Goal: Information Seeking & Learning: Check status

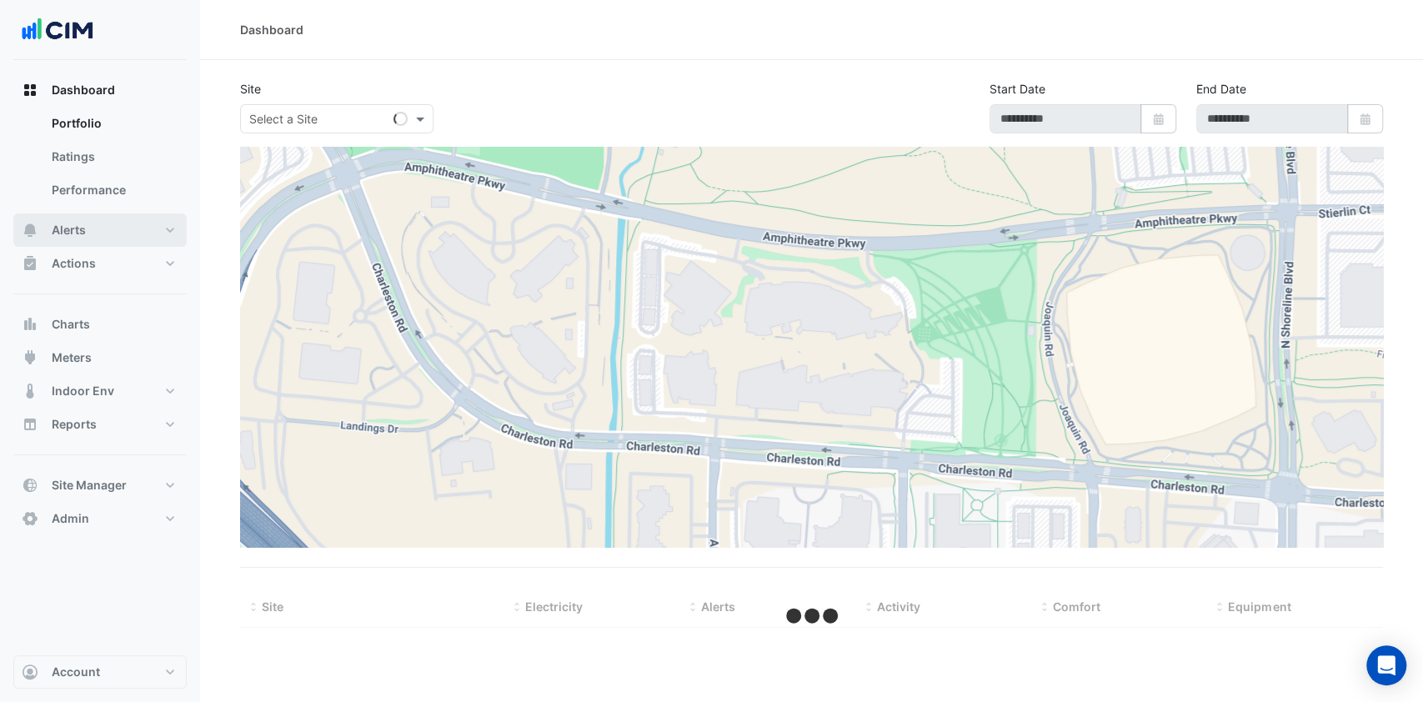
click at [111, 230] on button "Alerts" at bounding box center [99, 229] width 173 height 33
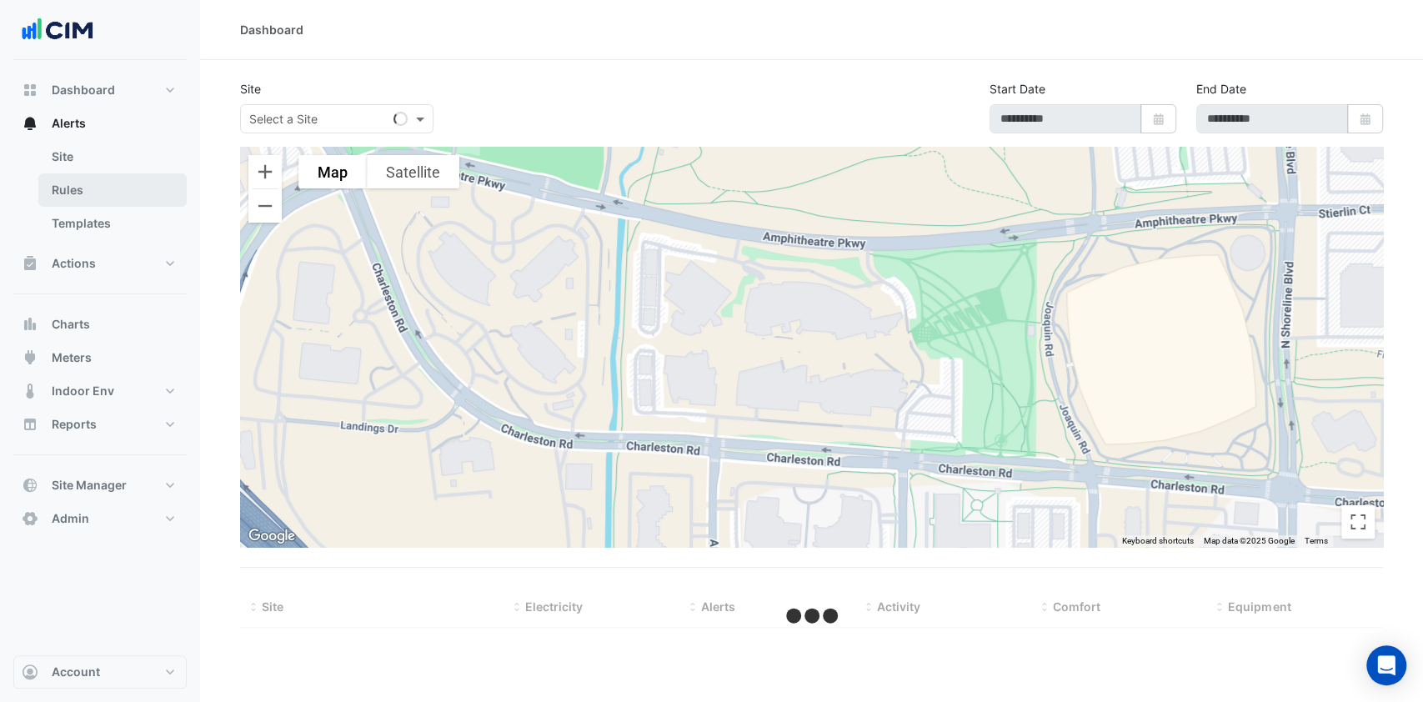
click at [110, 200] on link "Rules" at bounding box center [112, 189] width 148 height 33
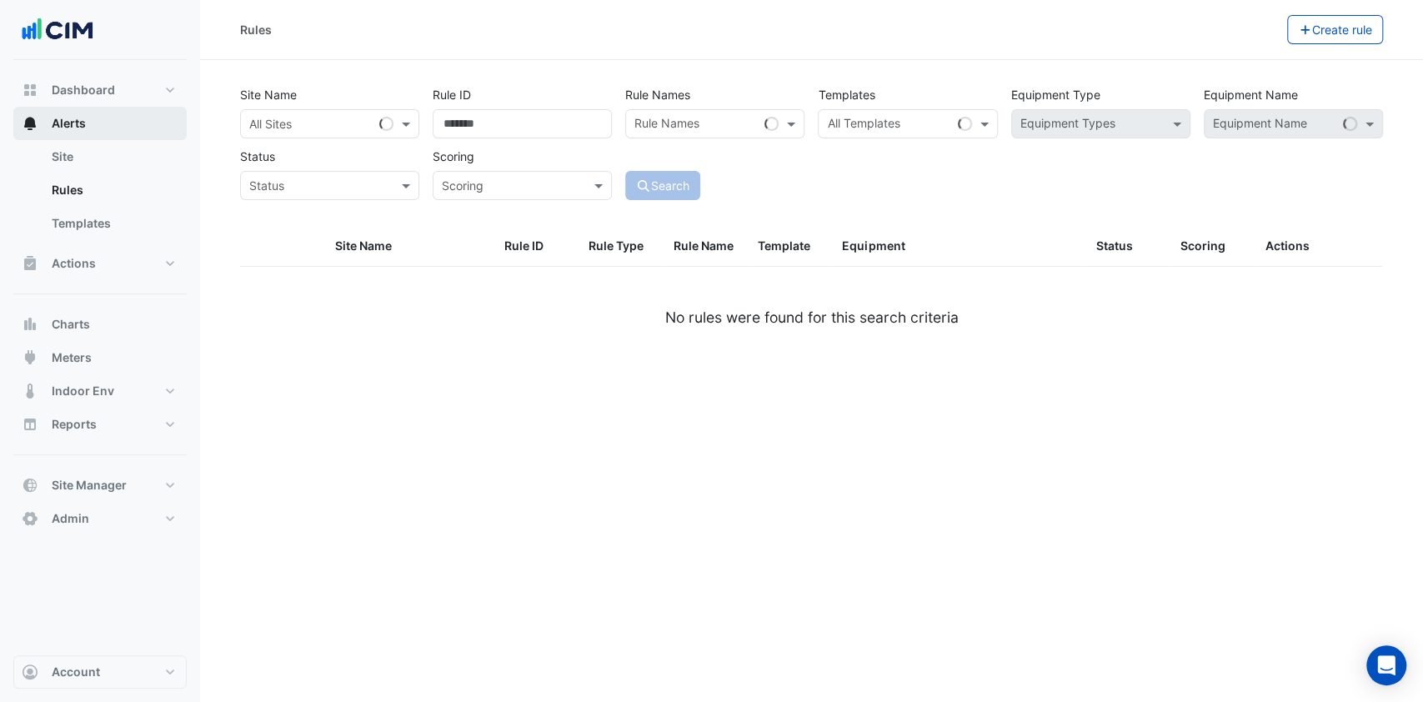
drag, startPoint x: 108, startPoint y: 128, endPoint x: 127, endPoint y: 125, distance: 19.5
click at [108, 128] on button "Alerts" at bounding box center [99, 123] width 173 height 33
click at [143, 88] on button "Dashboard" at bounding box center [99, 89] width 173 height 33
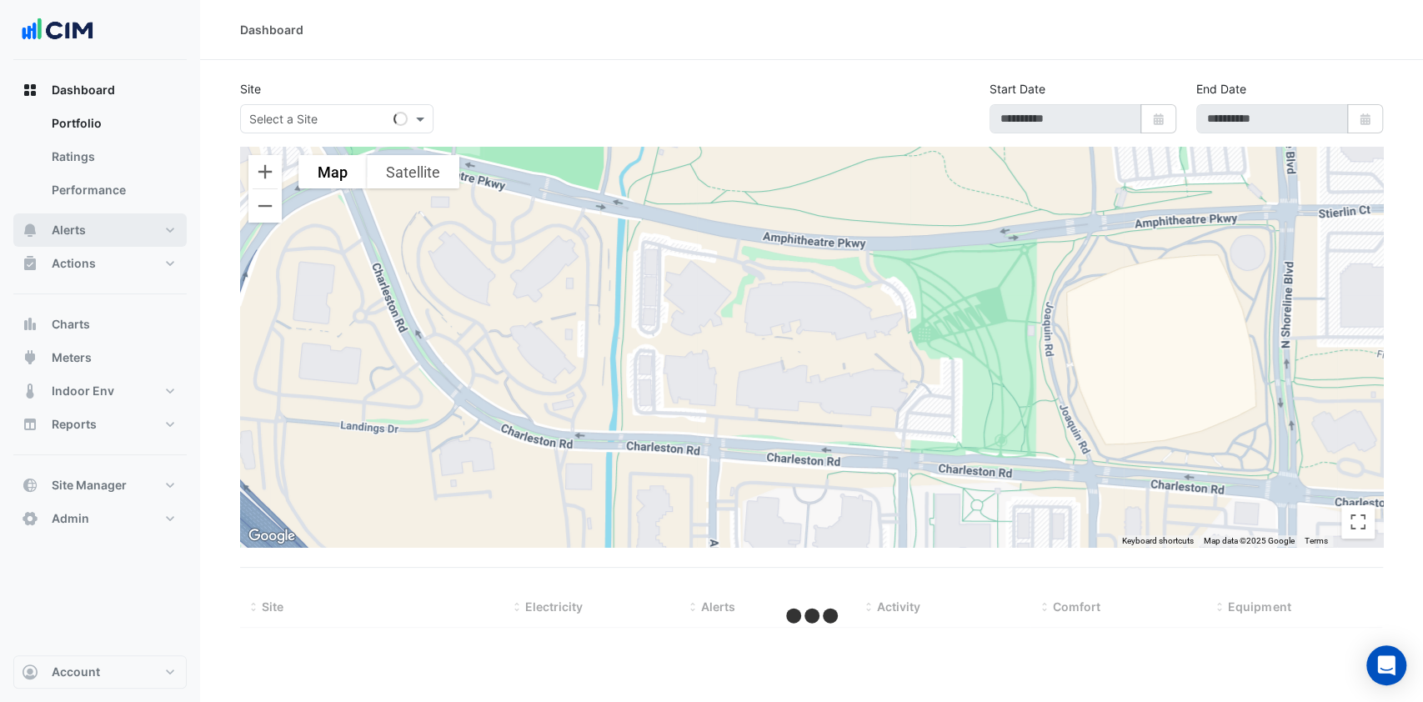
click at [77, 220] on button "Alerts" at bounding box center [99, 229] width 173 height 33
click at [338, 116] on input "text" at bounding box center [320, 120] width 142 height 18
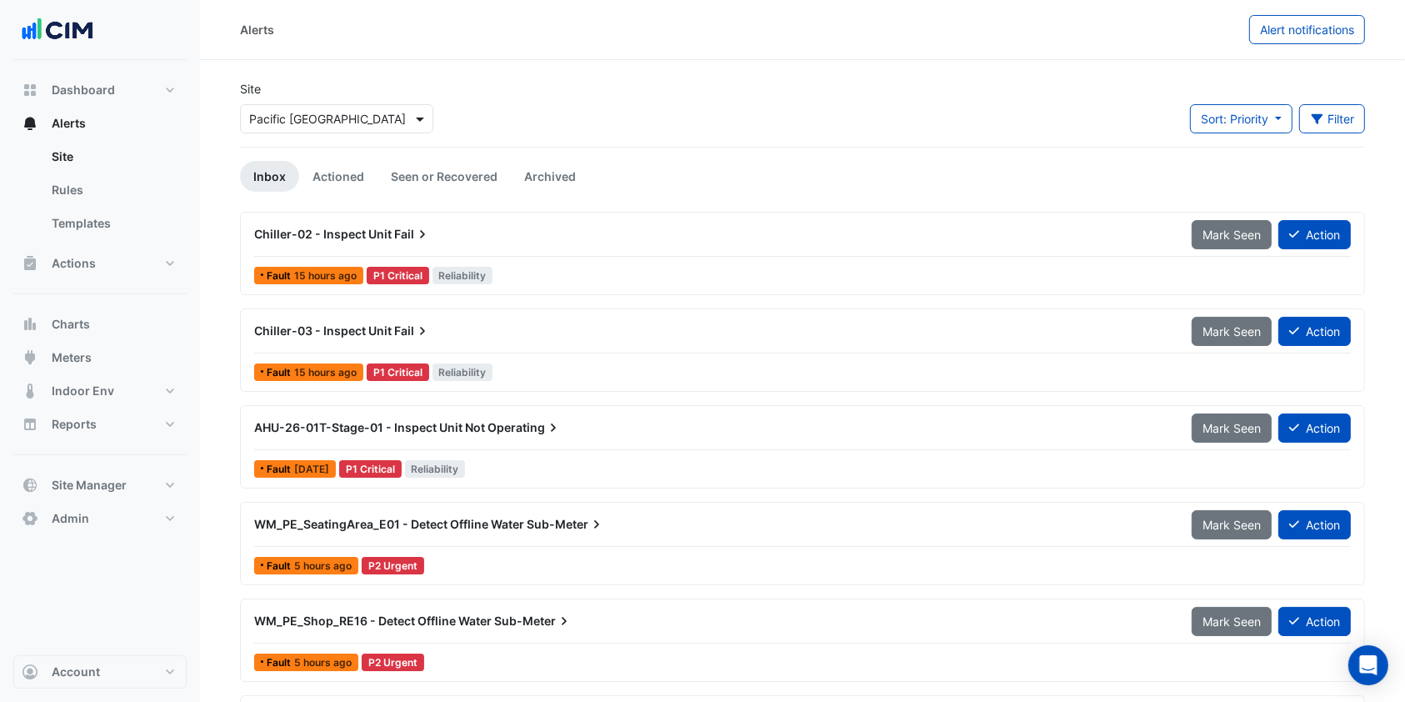
click at [416, 120] on span at bounding box center [422, 119] width 21 height 18
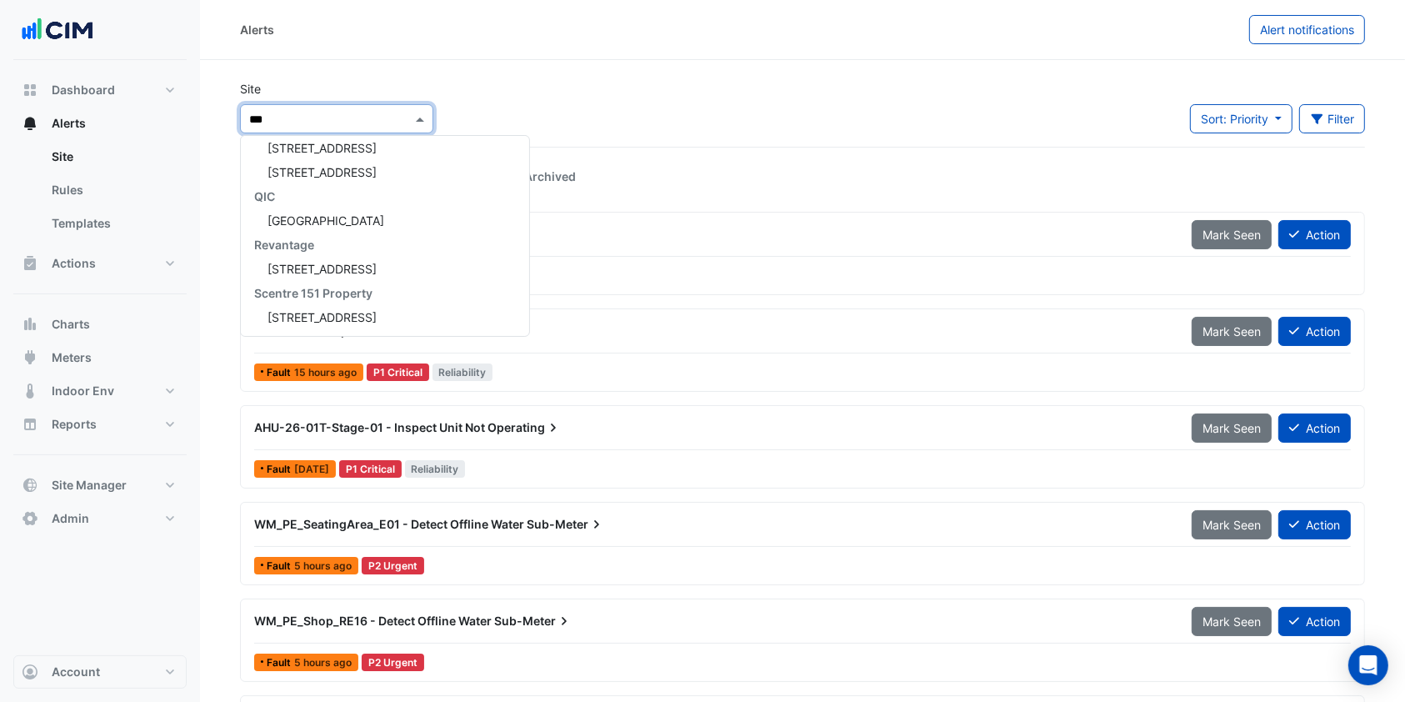
type input "****"
click at [347, 230] on div "[GEOGRAPHIC_DATA]" at bounding box center [347, 221] width 213 height 24
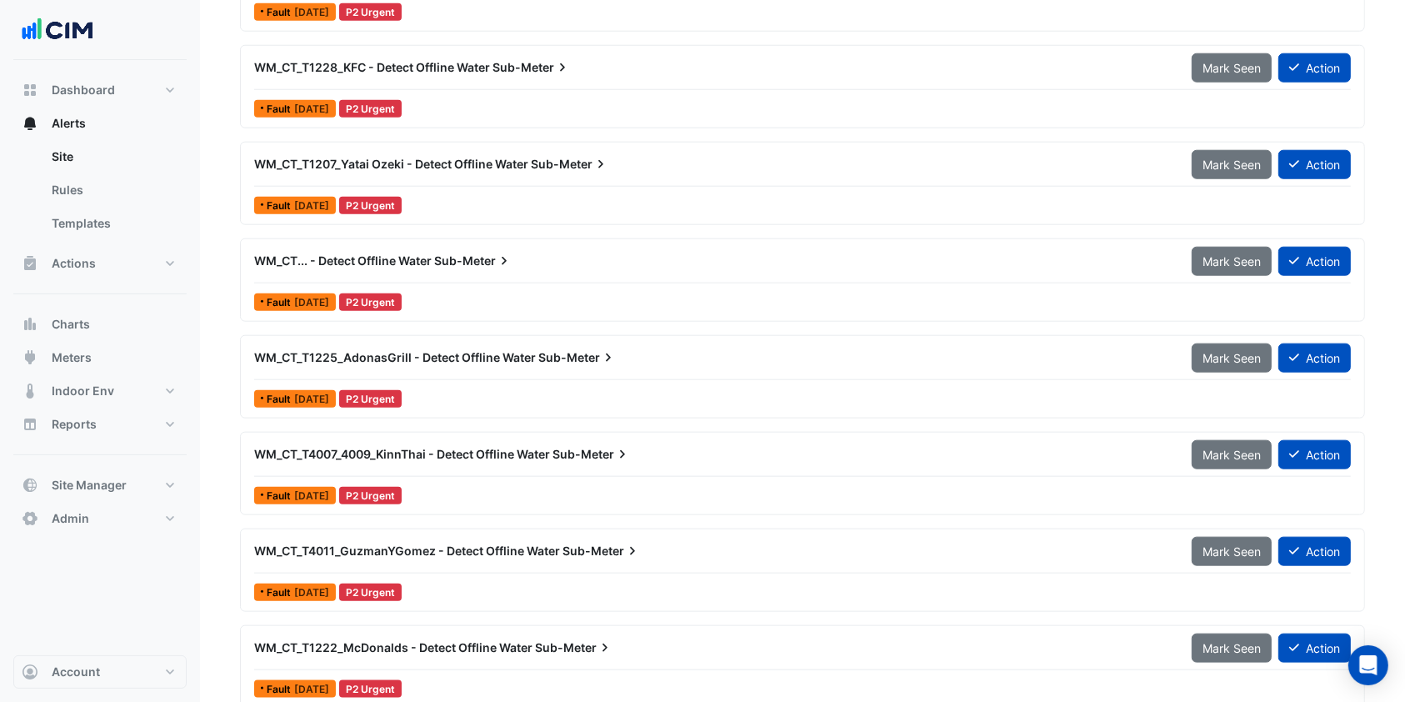
scroll to position [1678, 0]
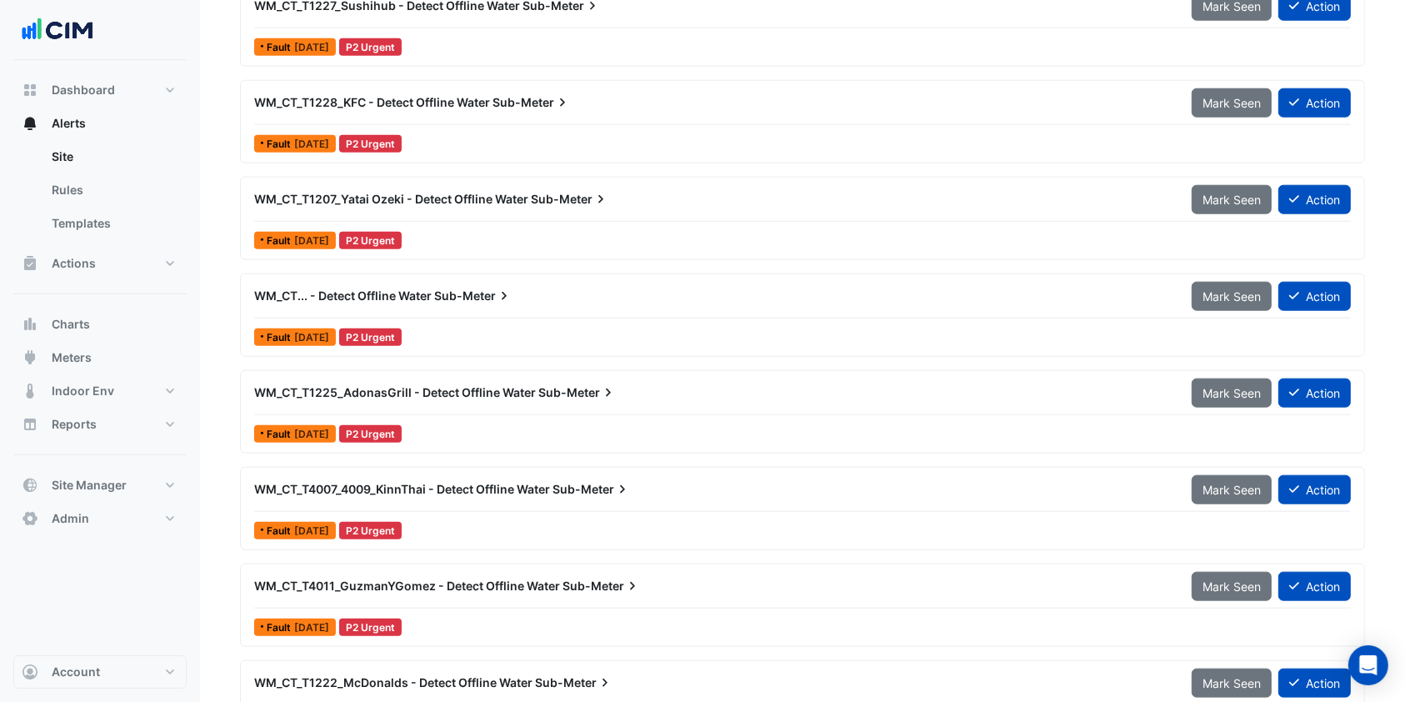
click at [407, 193] on span "WM_CT_T1207_Yatai Ozeki - Detect Offline Water" at bounding box center [391, 199] width 274 height 14
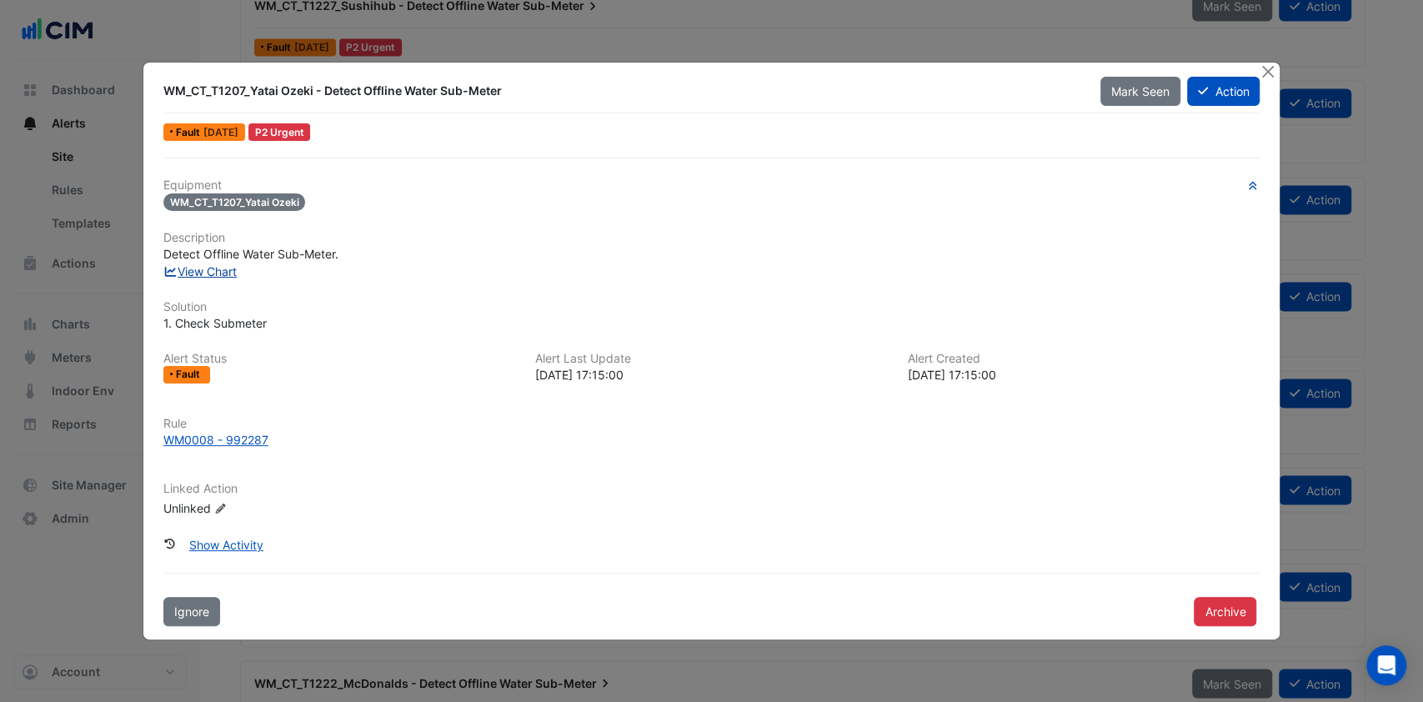
click at [198, 276] on link "View Chart" at bounding box center [200, 271] width 74 height 14
click at [1264, 69] on button "Close" at bounding box center [1267, 72] width 18 height 18
